Goal: Task Accomplishment & Management: Complete application form

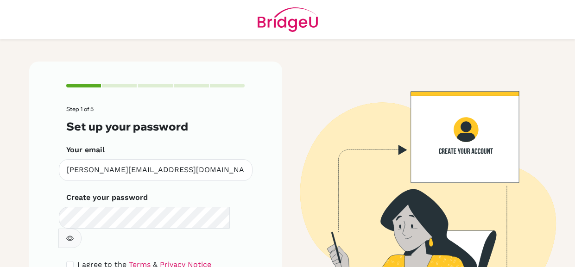
scroll to position [57, 0]
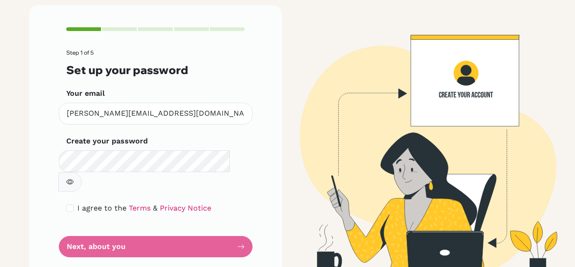
click at [152, 232] on form "Step 1 of 5 Set up your password Your email [PERSON_NAME][EMAIL_ADDRESS][DOMAIN…" at bounding box center [155, 154] width 179 height 208
click at [172, 226] on form "Step 1 of 5 Set up your password Your email [PERSON_NAME][EMAIL_ADDRESS][DOMAIN…" at bounding box center [155, 154] width 179 height 208
click at [214, 229] on form "Step 1 of 5 Set up your password Your email [PERSON_NAME][EMAIL_ADDRESS][DOMAIN…" at bounding box center [155, 154] width 179 height 208
click at [233, 218] on form "Step 1 of 5 Set up your password Your email [PERSON_NAME][EMAIL_ADDRESS][DOMAIN…" at bounding box center [155, 154] width 179 height 208
click at [223, 220] on form "Step 1 of 5 Set up your password Your email [PERSON_NAME][EMAIL_ADDRESS][DOMAIN…" at bounding box center [155, 154] width 179 height 208
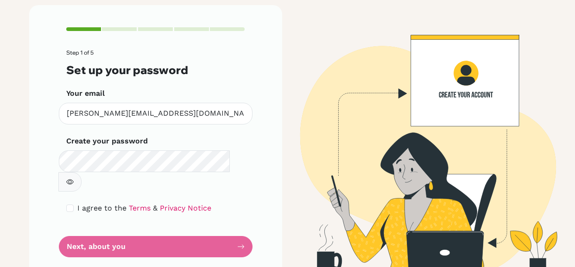
click at [239, 218] on form "Step 1 of 5 Set up your password Your email [PERSON_NAME][EMAIL_ADDRESS][DOMAIN…" at bounding box center [155, 154] width 179 height 208
click at [240, 226] on form "Step 1 of 5 Set up your password Your email [PERSON_NAME][EMAIL_ADDRESS][DOMAIN…" at bounding box center [155, 154] width 179 height 208
click at [239, 219] on form "Step 1 of 5 Set up your password Your email [PERSON_NAME][EMAIL_ADDRESS][DOMAIN…" at bounding box center [155, 154] width 179 height 208
click at [123, 219] on form "Step 1 of 5 Set up your password Your email [PERSON_NAME][EMAIL_ADDRESS][DOMAIN…" at bounding box center [155, 154] width 179 height 208
click at [122, 227] on form "Step 1 of 5 Set up your password Your email [PERSON_NAME][EMAIL_ADDRESS][DOMAIN…" at bounding box center [155, 154] width 179 height 208
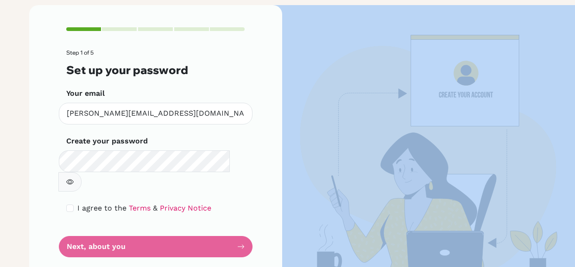
click at [122, 227] on form "Step 1 of 5 Set up your password Your email [PERSON_NAME][EMAIL_ADDRESS][DOMAIN…" at bounding box center [155, 154] width 179 height 208
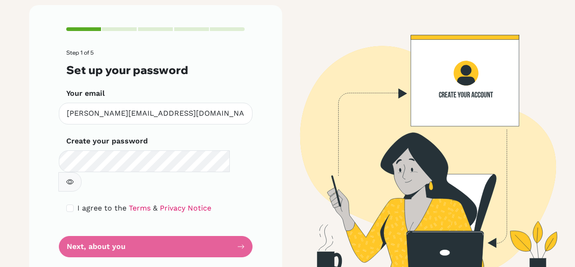
click at [59, 206] on div "Step 1 of 5 Set up your password Your email [PERSON_NAME][EMAIL_ADDRESS][DOMAIN…" at bounding box center [155, 142] width 253 height 275
click at [77, 230] on form "Step 1 of 5 Set up your password Your email [PERSON_NAME][EMAIL_ADDRESS][DOMAIN…" at bounding box center [155, 154] width 179 height 208
click at [49, 192] on div "Step 1 of 5 Set up your password Your email [PERSON_NAME][EMAIL_ADDRESS][DOMAIN…" at bounding box center [155, 142] width 253 height 275
click at [73, 221] on form "Step 1 of 5 Set up your password Your email [PERSON_NAME][EMAIL_ADDRESS][DOMAIN…" at bounding box center [155, 154] width 179 height 208
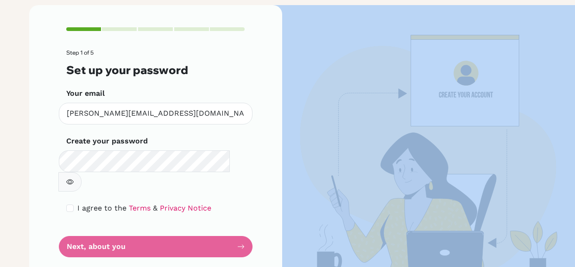
click at [73, 221] on form "Step 1 of 5 Set up your password Your email [PERSON_NAME][EMAIL_ADDRESS][DOMAIN…" at bounding box center [155, 154] width 179 height 208
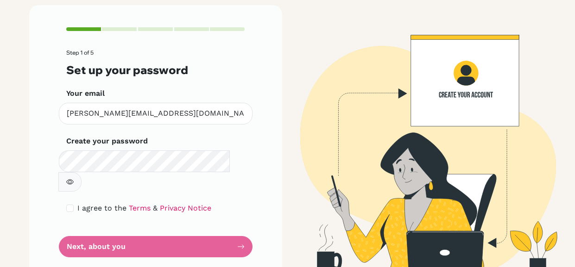
click at [73, 221] on form "Step 1 of 5 Set up your password Your email [PERSON_NAME][EMAIL_ADDRESS][DOMAIN…" at bounding box center [155, 154] width 179 height 208
click at [69, 205] on input "checkbox" at bounding box center [69, 208] width 7 height 7
checkbox input "true"
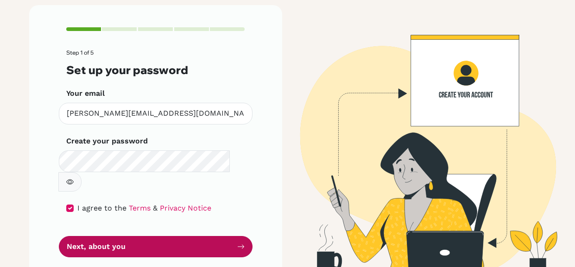
click at [99, 236] on button "Next, about you" at bounding box center [156, 247] width 194 height 22
